Goal: Information Seeking & Learning: Learn about a topic

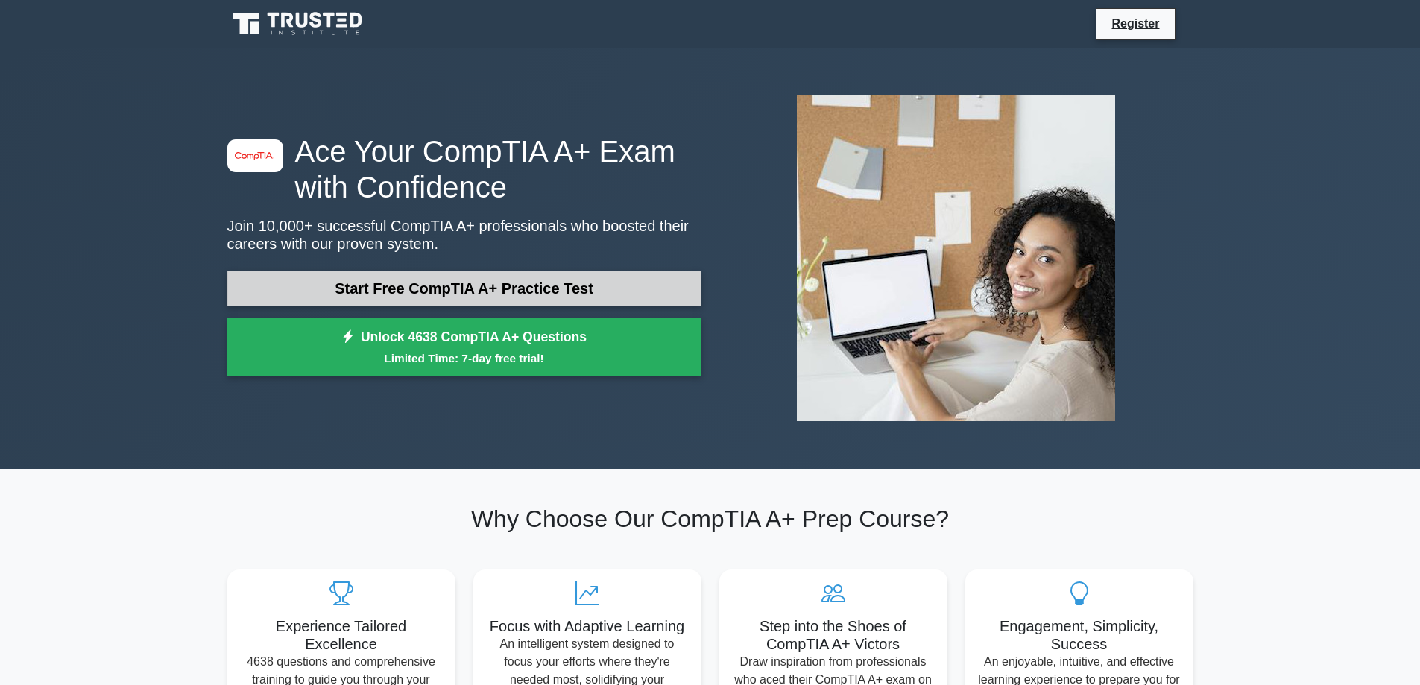
click at [449, 285] on link "Start Free CompTIA A+ Practice Test" at bounding box center [464, 289] width 474 height 36
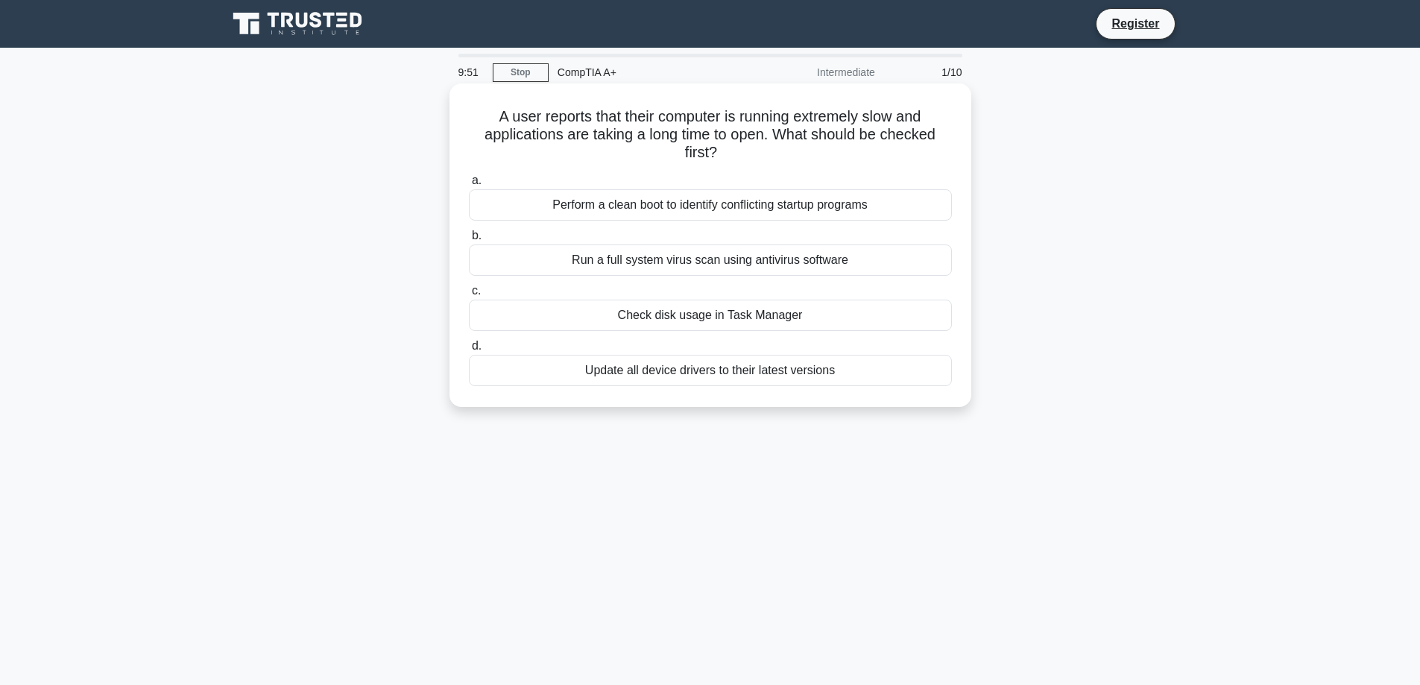
click at [739, 312] on div "Check disk usage in Task Manager" at bounding box center [710, 315] width 483 height 31
click at [469, 296] on input "c. Check disk usage in Task Manager" at bounding box center [469, 291] width 0 height 10
click at [744, 256] on div "64-bit architecture for its extended memory support" at bounding box center [710, 259] width 483 height 31
click at [469, 241] on input "b. 64-bit architecture for its extended memory support" at bounding box center [469, 236] width 0 height 10
